Goal: Transaction & Acquisition: Book appointment/travel/reservation

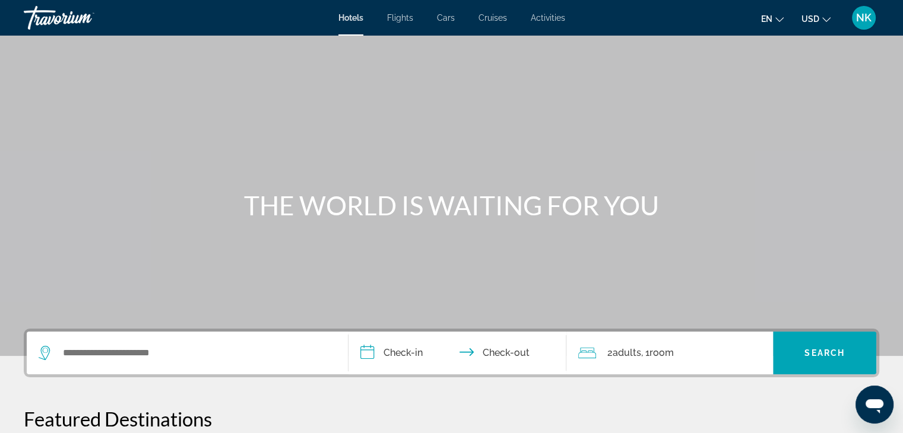
click at [401, 18] on span "Flights" at bounding box center [400, 17] width 26 height 9
click at [159, 358] on input "Search widget" at bounding box center [196, 353] width 268 height 18
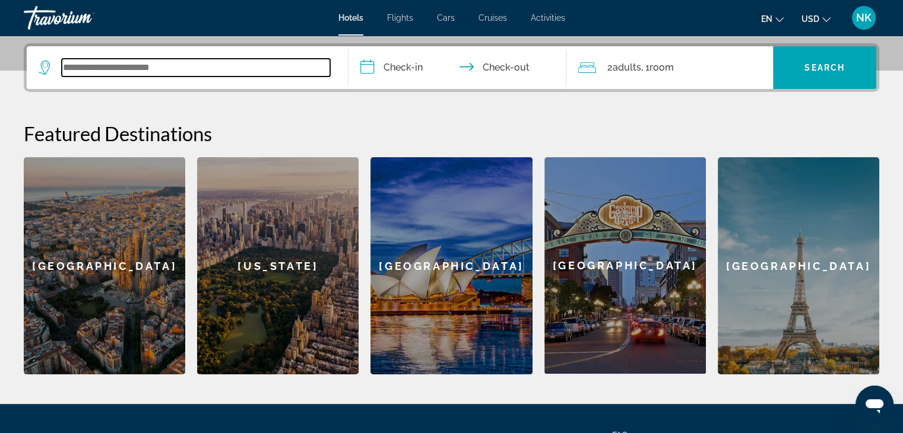
scroll to position [290, 0]
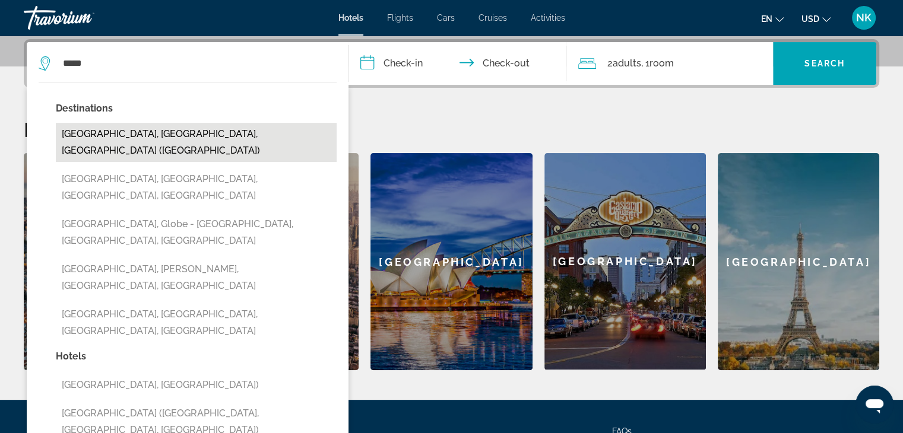
click at [161, 138] on button "Miami, FL, United States (MIA)" at bounding box center [196, 142] width 281 height 39
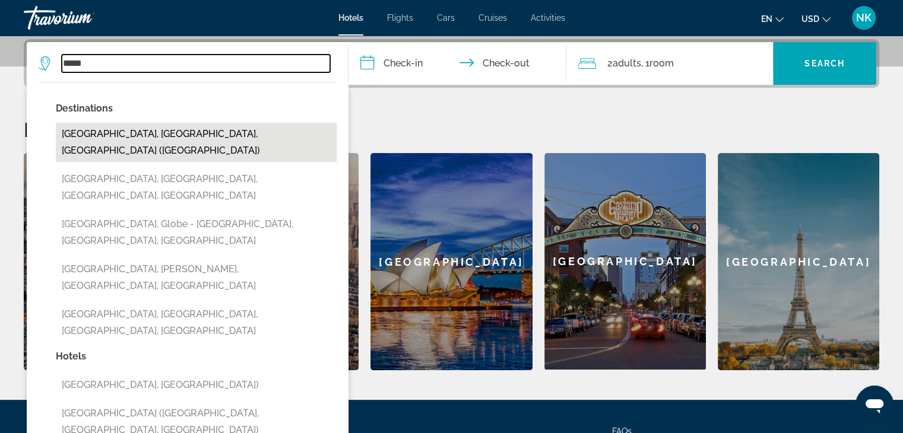
type input "**********"
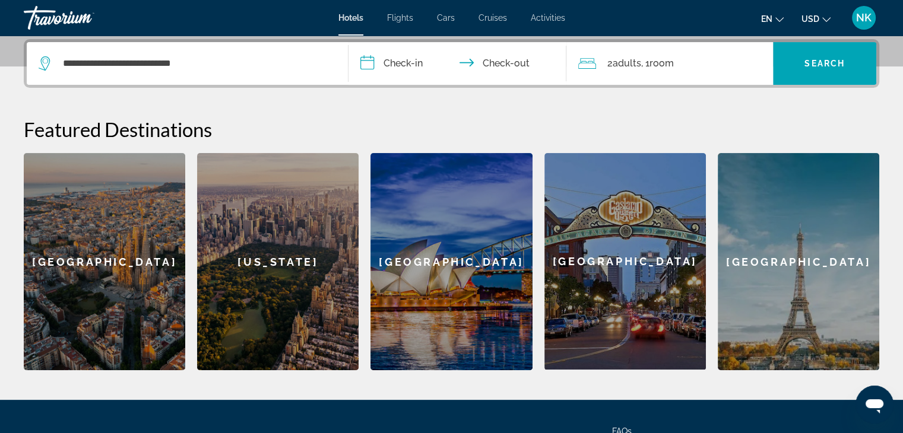
click at [404, 62] on input "**********" at bounding box center [459, 65] width 223 height 46
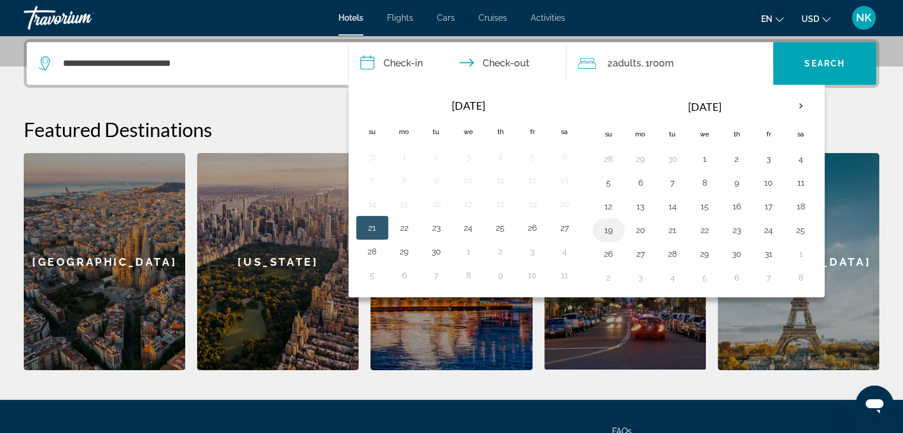
click at [602, 230] on button "19" at bounding box center [608, 230] width 19 height 17
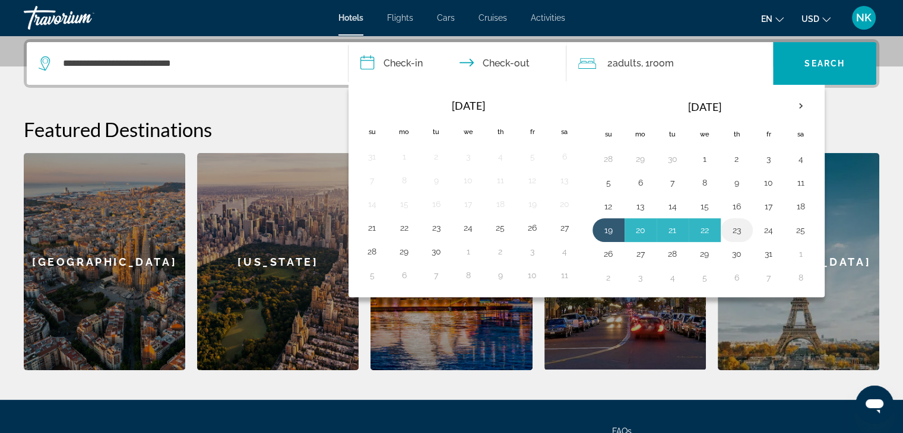
click at [736, 226] on button "23" at bounding box center [736, 230] width 19 height 17
type input "**********"
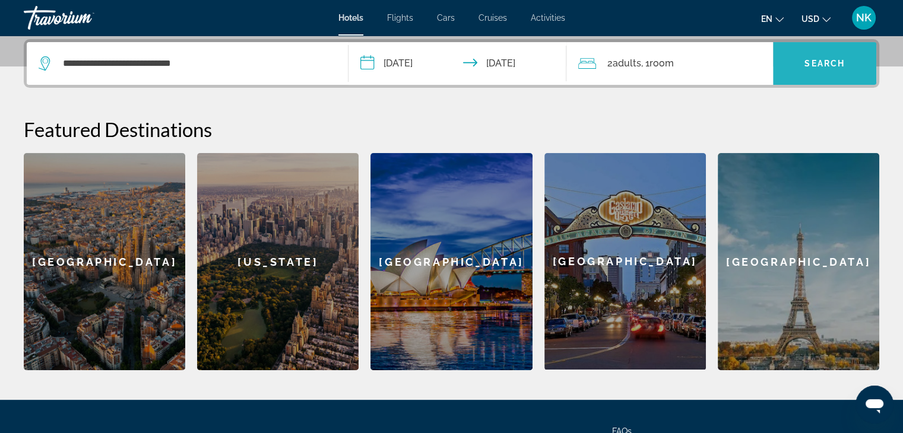
click at [795, 81] on span "Search widget" at bounding box center [824, 63] width 103 height 43
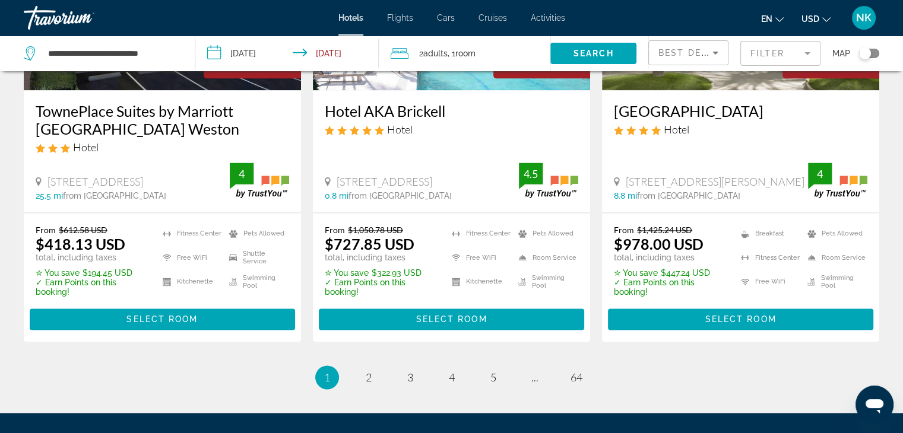
scroll to position [1597, 0]
click at [465, 314] on span "Select Room" at bounding box center [450, 318] width 71 height 9
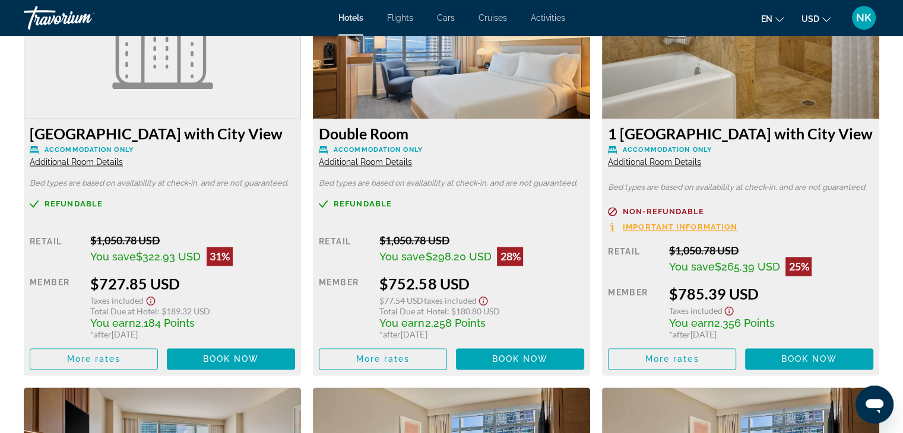
scroll to position [1675, 0]
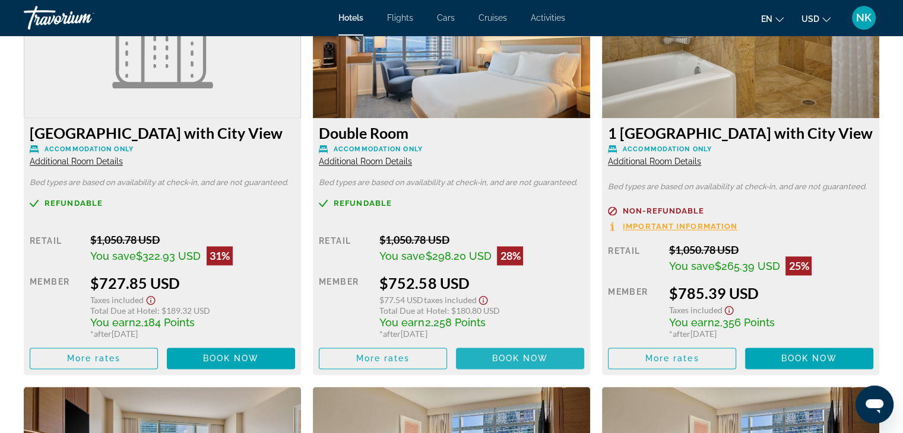
click at [513, 358] on span "Book now" at bounding box center [520, 358] width 56 height 9
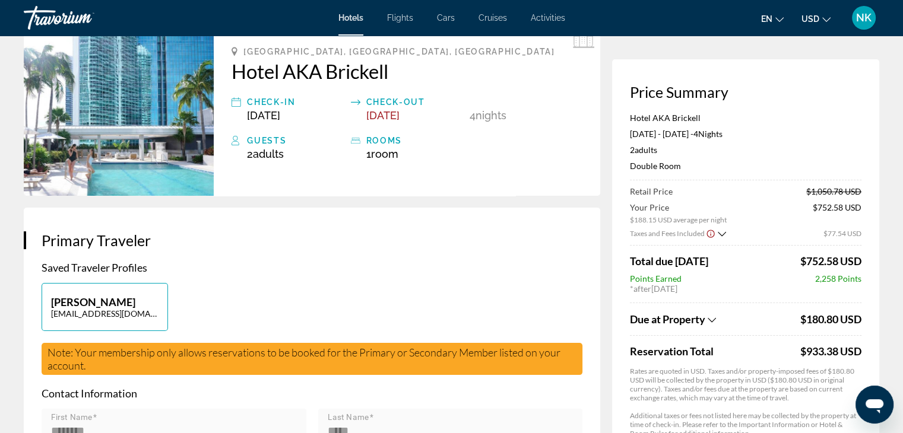
scroll to position [90, 0]
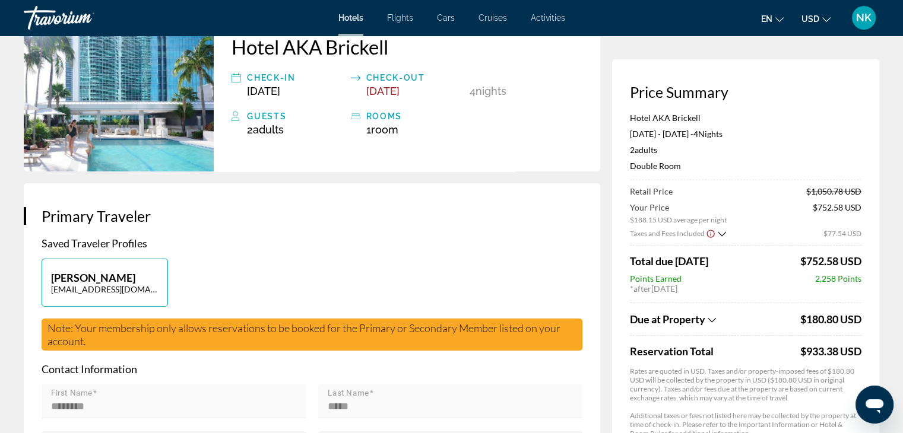
click at [665, 316] on span "Due at Property" at bounding box center [667, 319] width 75 height 13
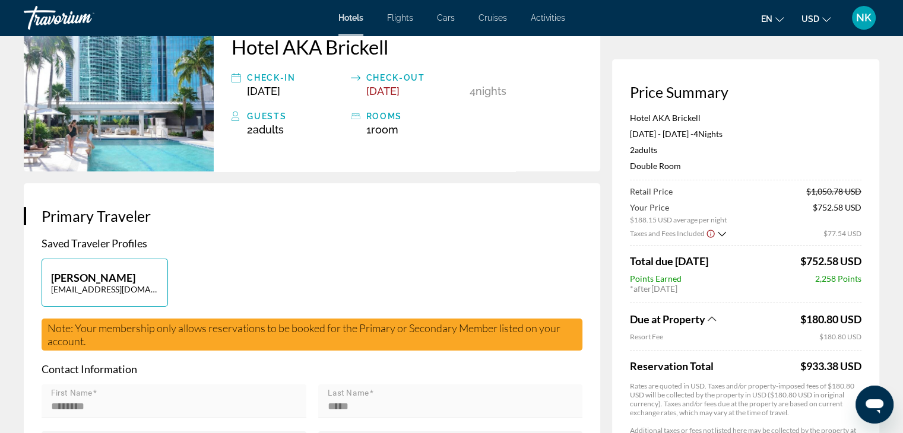
click at [665, 316] on span "Due at Property" at bounding box center [667, 319] width 75 height 13
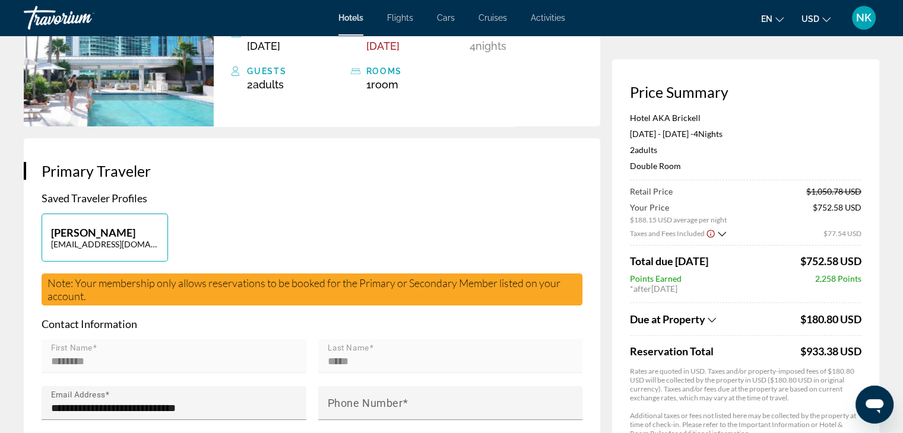
scroll to position [0, 0]
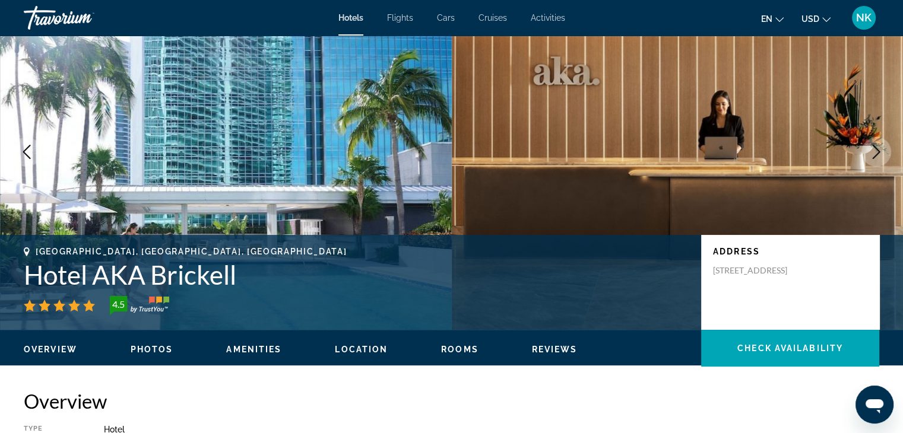
scroll to position [69, 0]
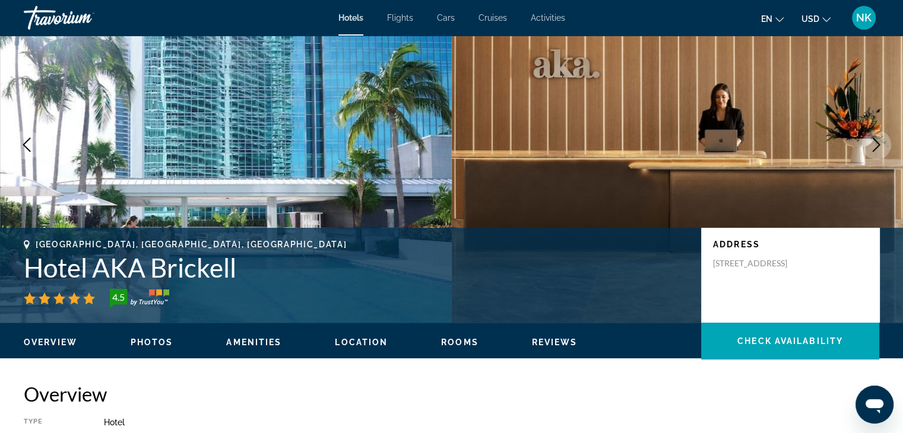
click at [154, 341] on span "Photos" at bounding box center [152, 342] width 43 height 9
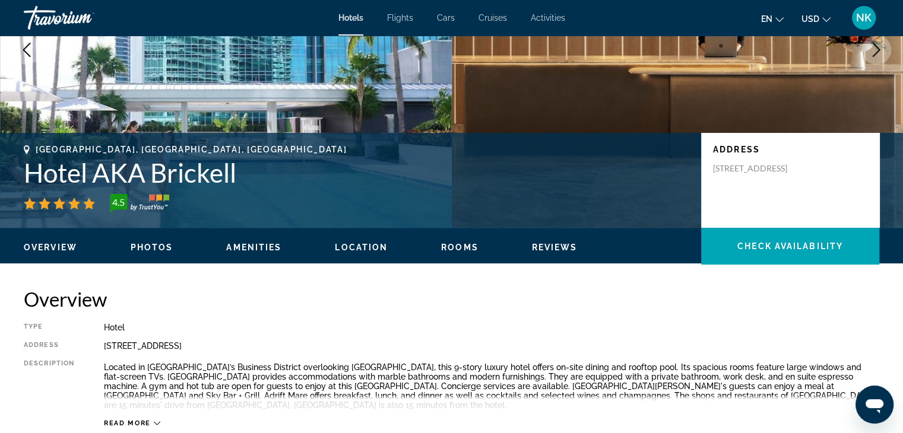
click at [259, 250] on span "Amenities" at bounding box center [253, 247] width 55 height 9
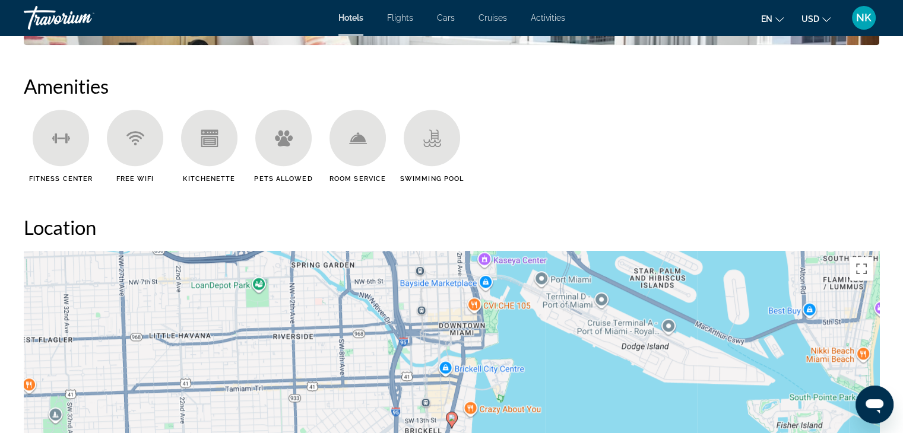
scroll to position [909, 0]
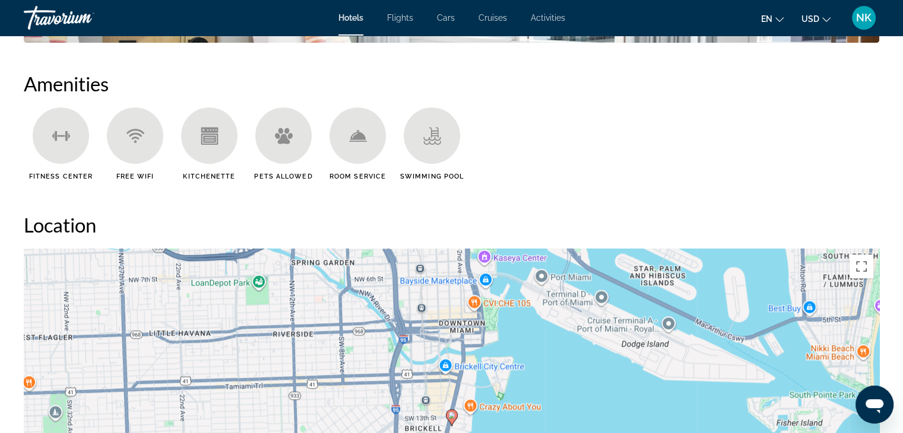
click at [62, 144] on div "Main content" at bounding box center [61, 135] width 56 height 56
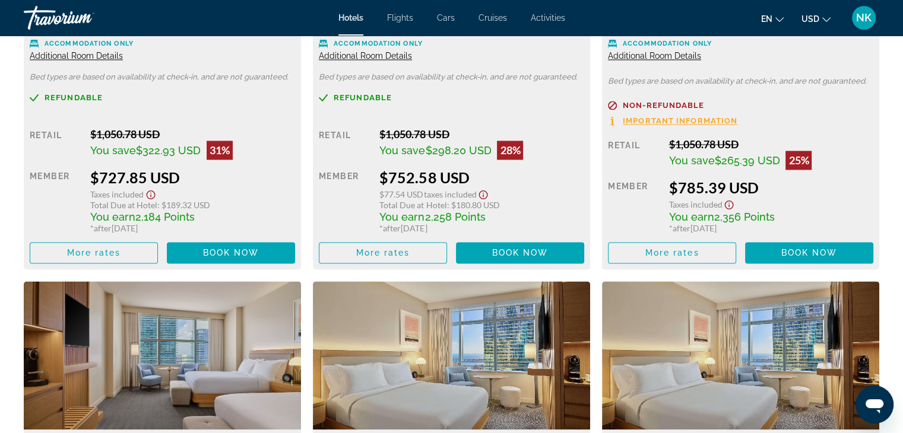
scroll to position [1781, 0]
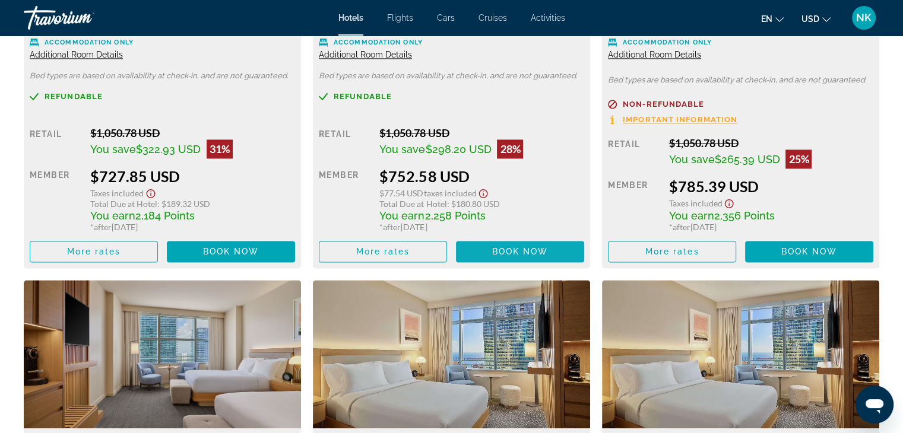
click at [481, 250] on span "Main content" at bounding box center [520, 251] width 128 height 28
